Goal: Transaction & Acquisition: Purchase product/service

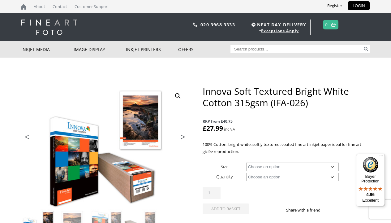
click at [244, 50] on input "Search for:" at bounding box center [297, 49] width 132 height 8
type input "soft white"
click at [366, 49] on button "Search" at bounding box center [366, 49] width 7 height 8
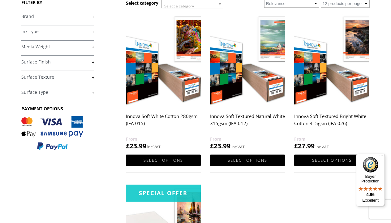
scroll to position [87, 0]
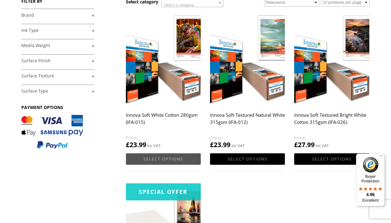
click at [162, 157] on link "Select options" at bounding box center [163, 158] width 75 height 11
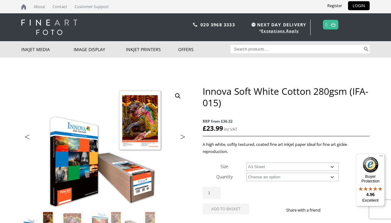
select select "a3-sheet"
select select "25-sheets"
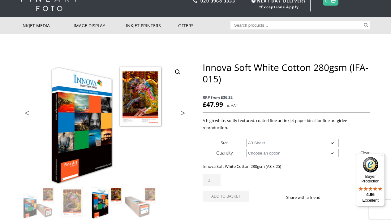
scroll to position [25, 0]
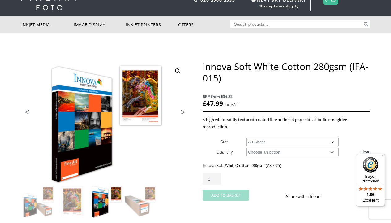
click at [224, 193] on button "Add to basket" at bounding box center [226, 195] width 46 height 11
select select "a3-sheet-2"
click at [225, 194] on button "Add to basket" at bounding box center [226, 195] width 46 height 11
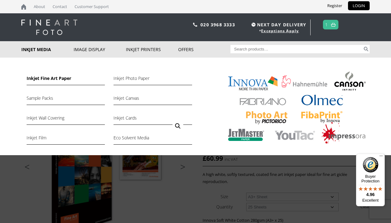
click at [39, 77] on link "Inkjet Fine Art Paper" at bounding box center [66, 80] width 78 height 11
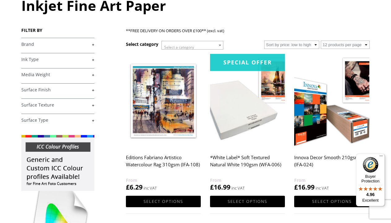
scroll to position [80, 0]
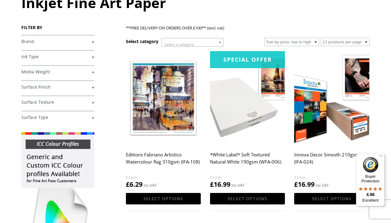
click at [89, 58] on link "+" at bounding box center [57, 57] width 73 height 6
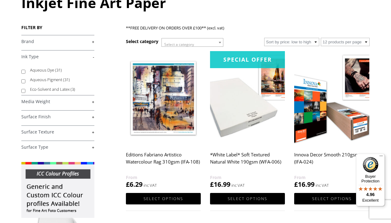
click at [23, 82] on input "Aqueous Pigment (31)" at bounding box center [23, 81] width 4 height 4
checkbox input "true"
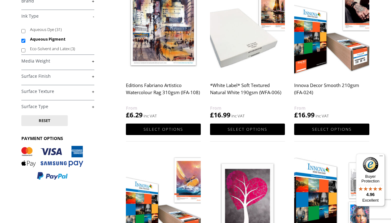
scroll to position [119, 0]
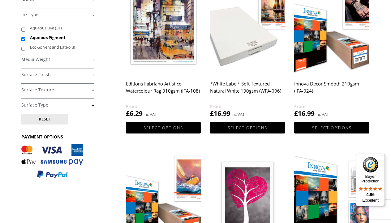
click at [73, 61] on link "+" at bounding box center [57, 60] width 73 height 6
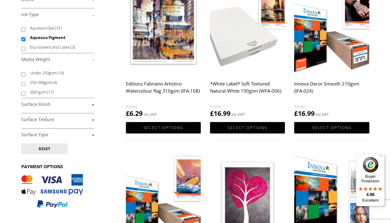
click at [23, 75] on input "Under 250gsm (10)" at bounding box center [23, 74] width 4 height 4
checkbox input "true"
click at [88, 105] on link "+" at bounding box center [57, 104] width 73 height 6
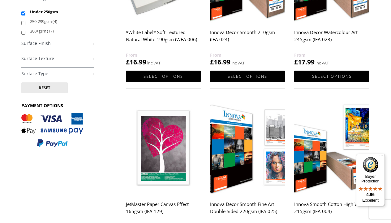
scroll to position [172, 0]
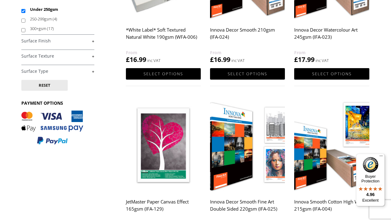
click at [75, 57] on link "+" at bounding box center [57, 56] width 73 height 6
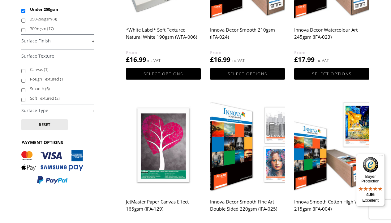
click at [23, 100] on input "Soft Textured (2)" at bounding box center [23, 100] width 4 height 4
checkbox input "false"
click at [23, 90] on input "Smooth (6)" at bounding box center [23, 90] width 4 height 4
checkbox input "true"
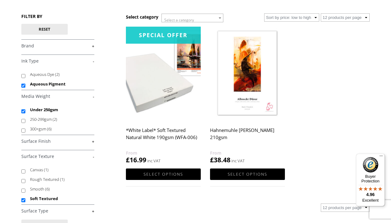
scroll to position [71, 0]
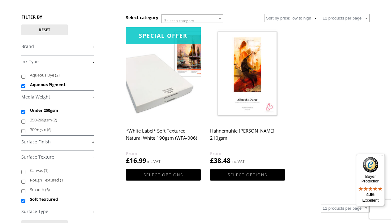
click at [154, 95] on img at bounding box center [163, 74] width 75 height 94
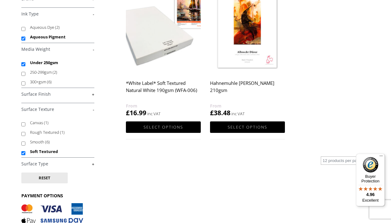
scroll to position [119, 0]
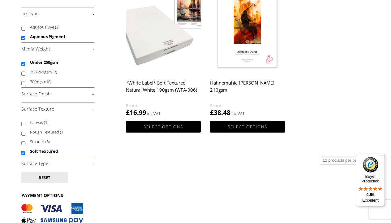
click at [23, 142] on input "Smooth (6)" at bounding box center [23, 143] width 4 height 4
checkbox input "true"
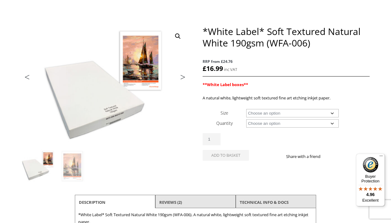
scroll to position [61, 0]
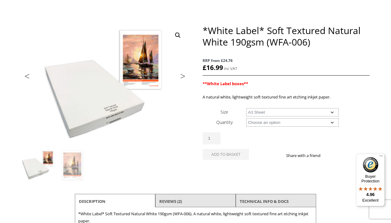
select select "a3-sheet"
select select "25-sheets"
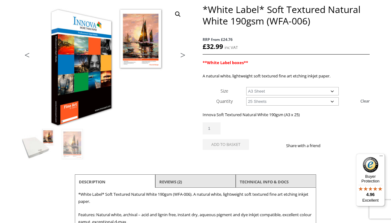
scroll to position [83, 0]
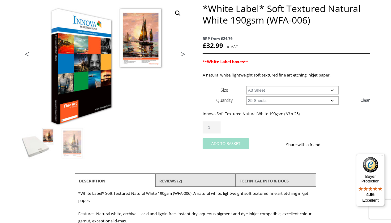
click at [218, 140] on button "Add to basket" at bounding box center [226, 143] width 46 height 11
select select "a3-sheet-2"
click at [213, 140] on button "Add to basket" at bounding box center [226, 143] width 46 height 11
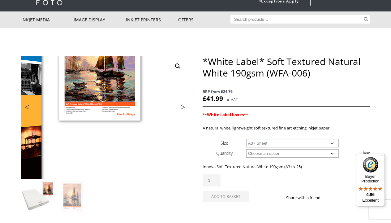
scroll to position [28, 0]
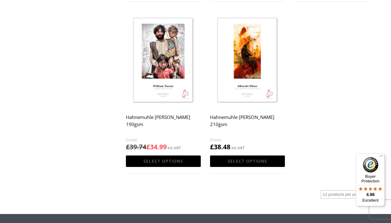
scroll to position [442, 0]
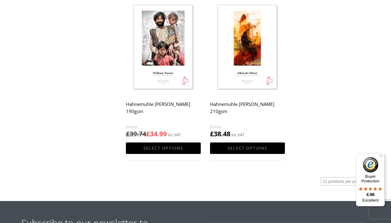
click at [170, 60] on img at bounding box center [163, 48] width 75 height 94
click at [246, 102] on h2 "Hahnemuhle Albrecht Durer 210gsm" at bounding box center [247, 110] width 75 height 25
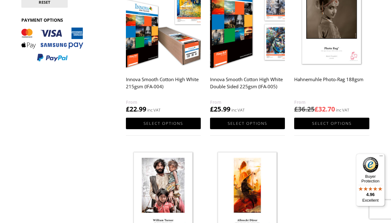
scroll to position [259, 0]
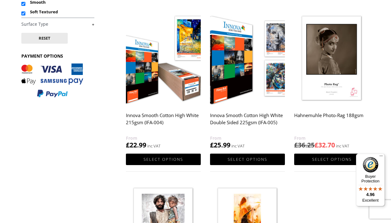
click at [334, 67] on img at bounding box center [331, 59] width 75 height 94
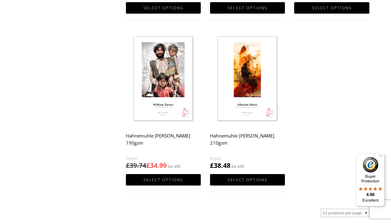
scroll to position [412, 0]
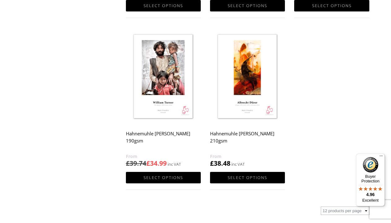
click at [162, 67] on img at bounding box center [163, 77] width 75 height 94
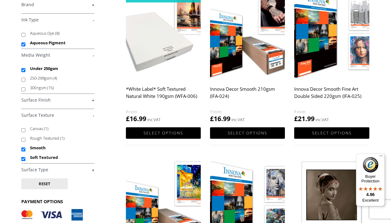
scroll to position [116, 0]
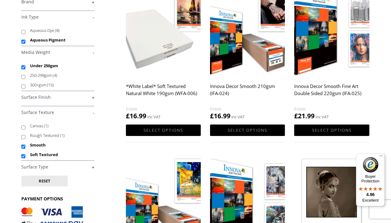
click at [24, 155] on input "Soft Textured" at bounding box center [23, 156] width 4 height 4
checkbox input "false"
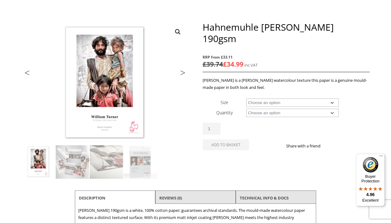
scroll to position [72, 0]
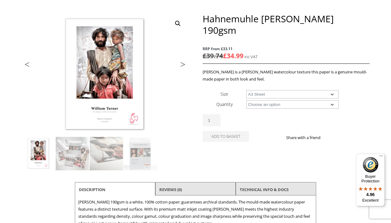
select select "a3-sheet"
select select "25-sheets"
select select "a3-sheet"
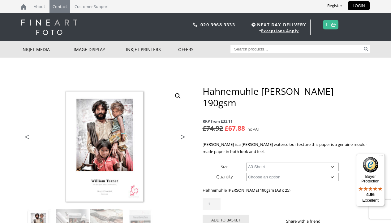
scroll to position [0, 0]
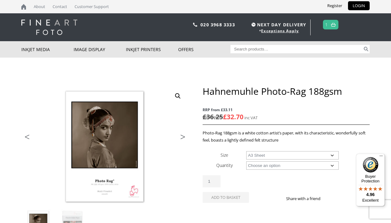
select select "a3-sheet"
select select "25-sheets"
select select "a3-sheet"
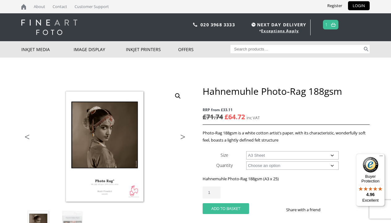
click at [231, 207] on button "Add to basket" at bounding box center [226, 208] width 46 height 11
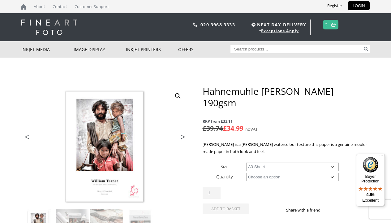
select select "a3-sheet"
select select "25-sheets"
select select "a3-sheet"
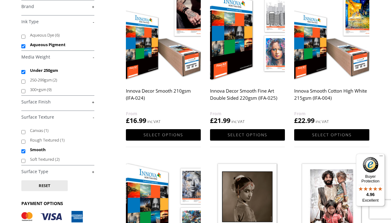
scroll to position [110, 0]
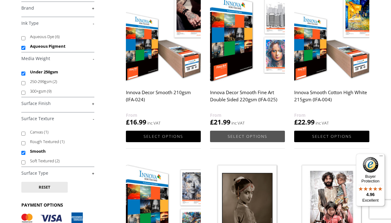
click at [253, 135] on link "Select options" at bounding box center [247, 136] width 75 height 11
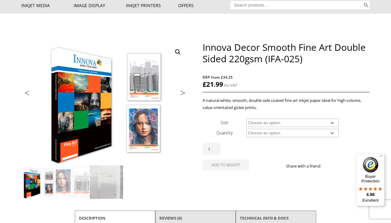
scroll to position [59, 0]
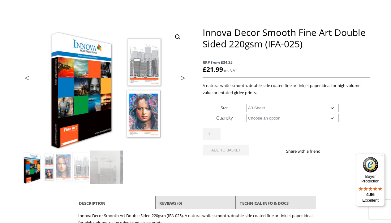
select select "a3-sheet"
select select "25-sheets"
select select "a3-sheet"
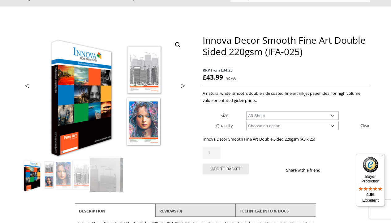
scroll to position [52, 0]
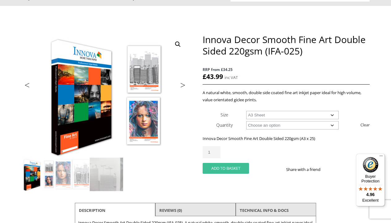
click at [227, 166] on button "Add to basket" at bounding box center [226, 168] width 46 height 11
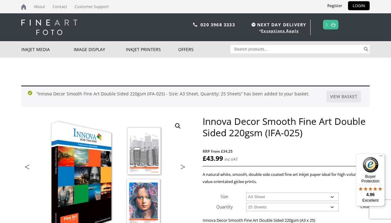
click at [331, 24] on link at bounding box center [334, 24] width 8 height 9
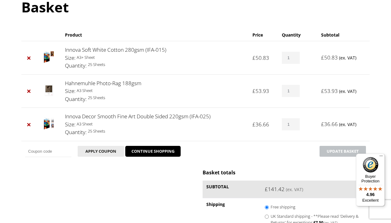
scroll to position [79, 0]
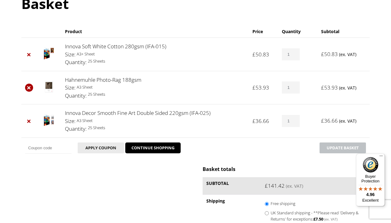
click at [29, 87] on link "×" at bounding box center [29, 88] width 8 height 8
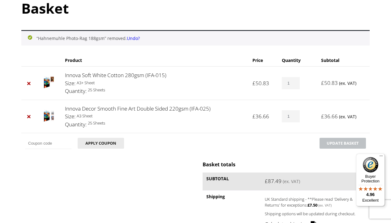
scroll to position [73, 0]
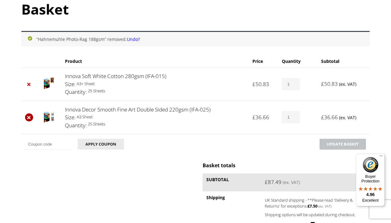
click at [29, 116] on link "×" at bounding box center [29, 117] width 8 height 8
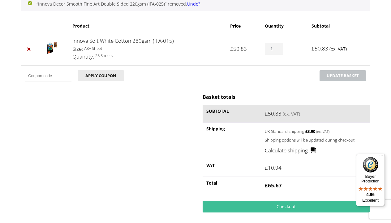
scroll to position [108, 0]
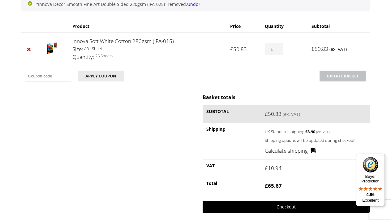
click at [305, 204] on link "Checkout" at bounding box center [286, 207] width 167 height 12
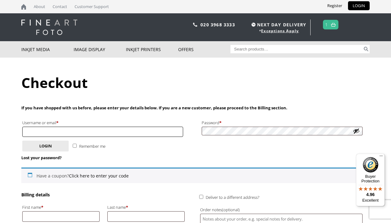
type input "[EMAIL_ADDRESS][PERSON_NAME][DOMAIN_NAME]"
click at [54, 143] on button "Login" at bounding box center [45, 145] width 46 height 11
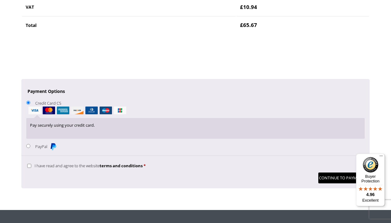
scroll to position [449, 0]
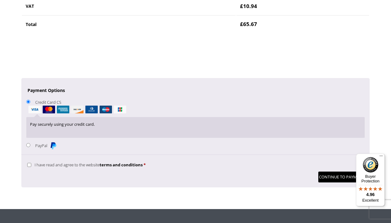
click at [28, 143] on input "PayPal" at bounding box center [28, 145] width 4 height 4
radio input "true"
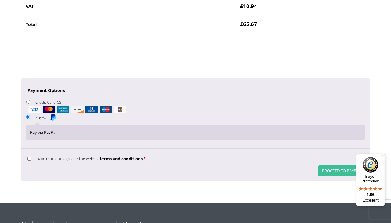
click at [332, 165] on button "Proceed to PayPal" at bounding box center [341, 170] width 46 height 11
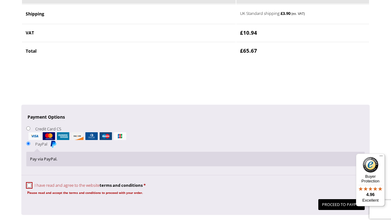
scroll to position [451, 0]
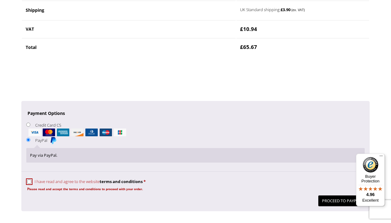
click at [29, 179] on input "I have read and agree to the website terms and conditions *" at bounding box center [29, 181] width 4 height 4
checkbox input "true"
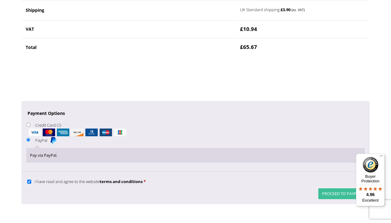
click at [340, 188] on button "Proceed to PayPal" at bounding box center [341, 193] width 46 height 11
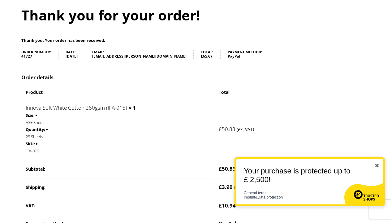
scroll to position [67, 0]
